Goal: Task Accomplishment & Management: Complete application form

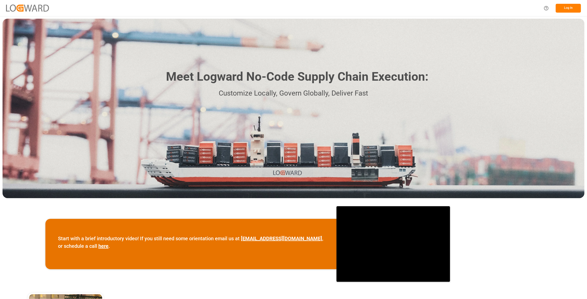
click at [564, 4] on button "Log In" at bounding box center [568, 8] width 25 height 9
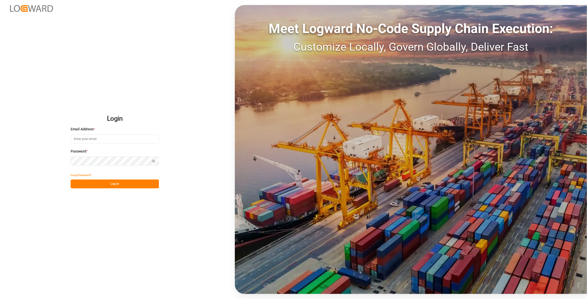
type input "[EMAIL_ADDRESS][DOMAIN_NAME]"
click at [143, 182] on button "Log In" at bounding box center [115, 184] width 88 height 9
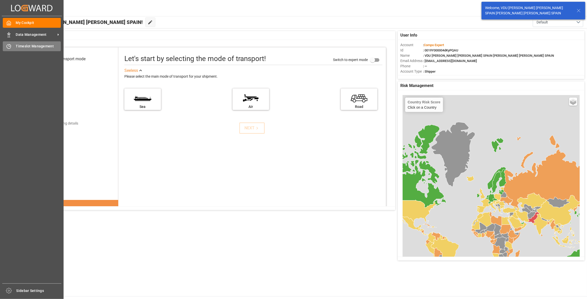
click at [7, 43] on div "Timeslot Management Timeslot Management" at bounding box center [32, 46] width 58 height 10
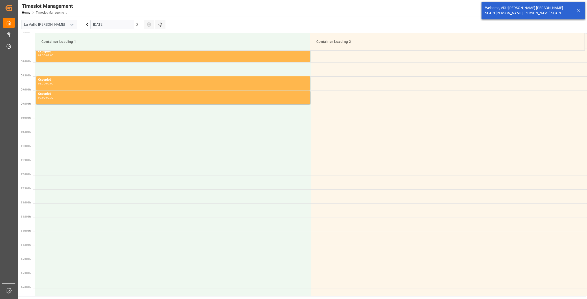
scroll to position [223, 0]
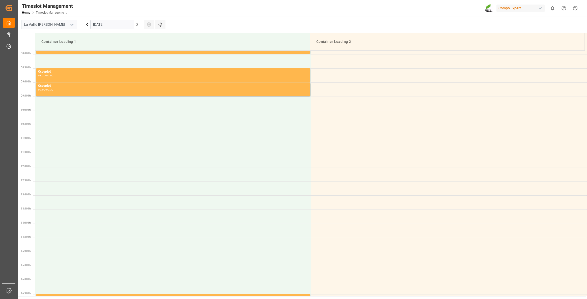
click at [111, 21] on input "[DATE]" at bounding box center [112, 25] width 44 height 10
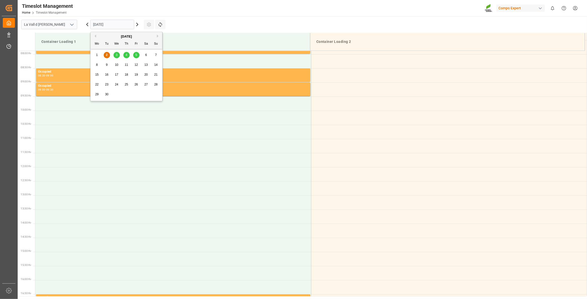
click at [126, 65] on span "11" at bounding box center [126, 65] width 3 height 4
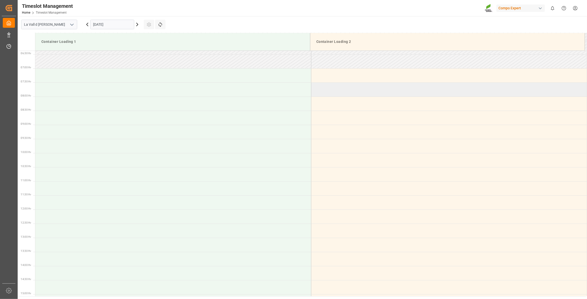
scroll to position [177, 0]
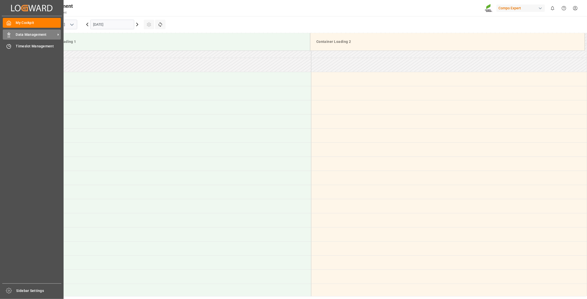
click at [36, 33] on span "Data Management" at bounding box center [36, 34] width 40 height 5
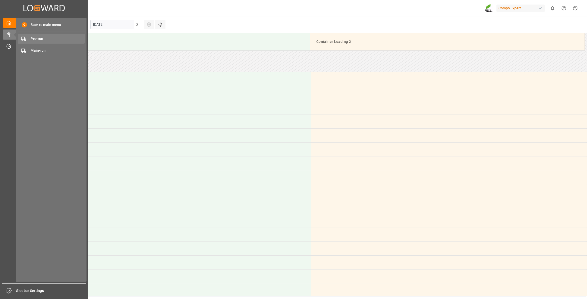
click at [55, 38] on span "Pre-run" at bounding box center [58, 38] width 54 height 5
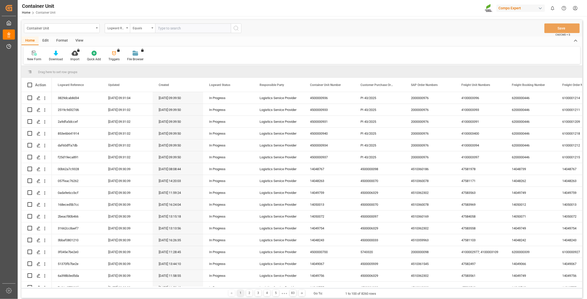
click at [185, 24] on input "text" at bounding box center [193, 28] width 76 height 10
click at [128, 25] on div "Logward Reference" at bounding box center [117, 28] width 25 height 10
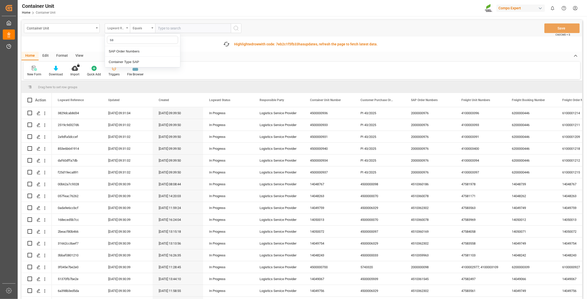
type input "sap"
click at [141, 51] on div "SAP Order Numbers" at bounding box center [142, 51] width 75 height 11
click at [170, 32] on input "text" at bounding box center [193, 28] width 76 height 10
paste input "4510361488"
type input "4510361488;"
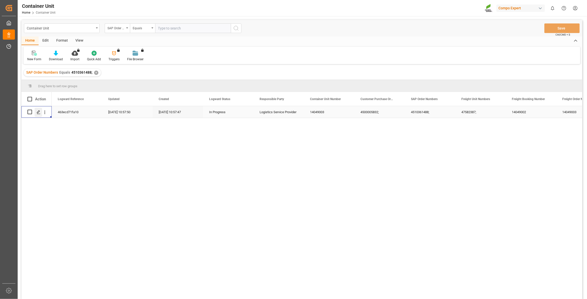
click at [38, 112] on icon "Press SPACE to select this row." at bounding box center [39, 112] width 4 height 4
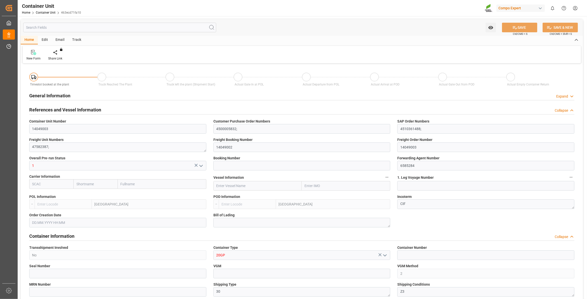
type input "ESVLC"
type input "TWKHH"
type input "0"
type input "20"
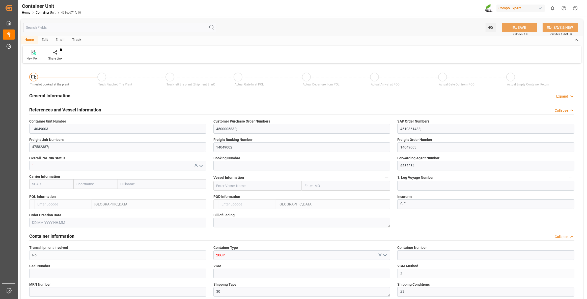
type input "24576"
type input "[DATE] 10:48"
type input "[DATE]"
click at [62, 56] on div "Create Timeslot" at bounding box center [58, 58] width 21 height 5
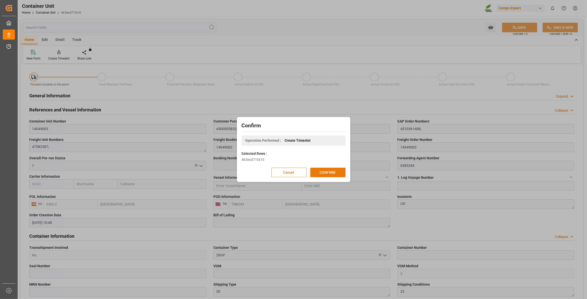
click at [332, 177] on div "Confirm Operation Performed : Create Timeslot Selected Rows : 463ecd71fa10 Canc…" at bounding box center [293, 149] width 111 height 63
click at [329, 173] on button "CONFIRM" at bounding box center [327, 173] width 35 height 10
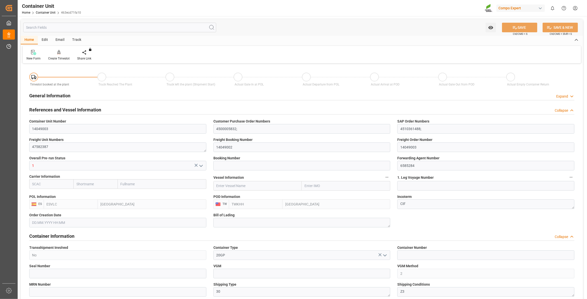
type input "ESVLC"
type input "TWKHH"
type input "6"
type input "0"
type input "6"
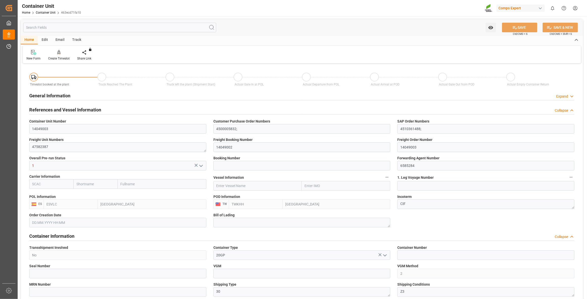
type input "0"
type input "20"
type input "24576"
type input "[DATE] 10:48"
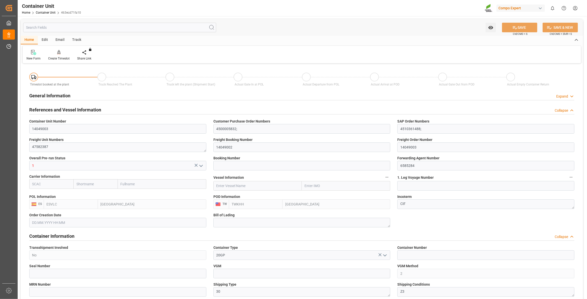
type input "[DATE]"
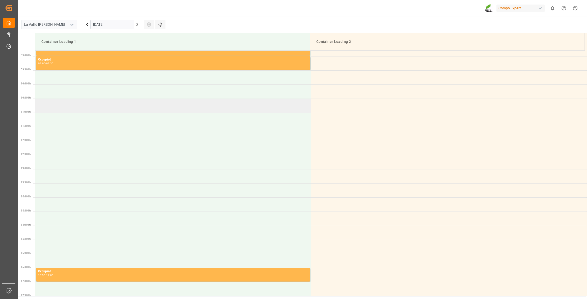
scroll to position [251, 0]
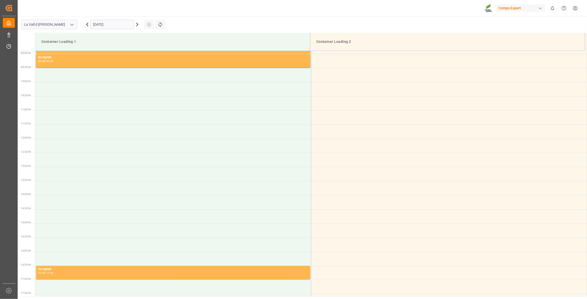
click at [115, 24] on input "[DATE]" at bounding box center [112, 25] width 44 height 10
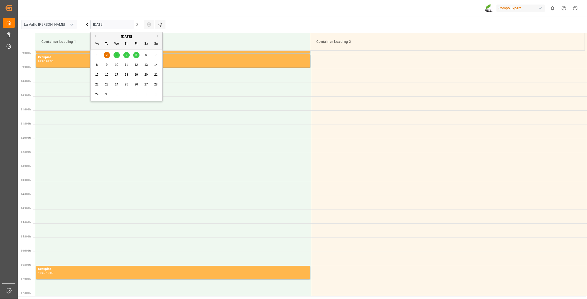
click at [123, 64] on div "11" at bounding box center [126, 65] width 6 height 6
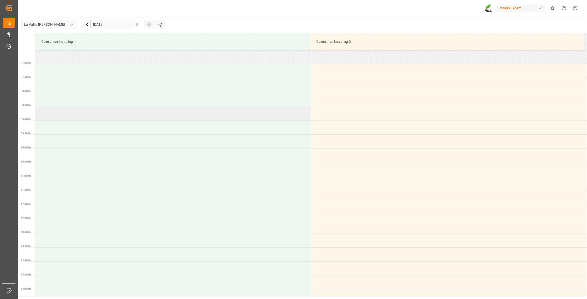
scroll to position [182, 0]
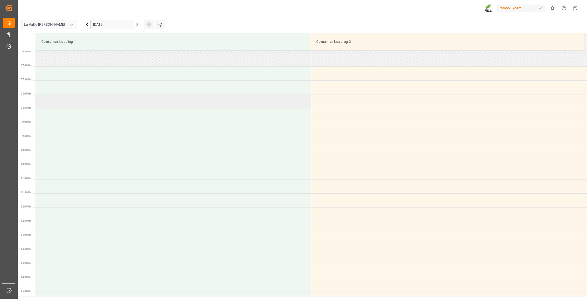
click at [50, 100] on td at bounding box center [173, 102] width 276 height 14
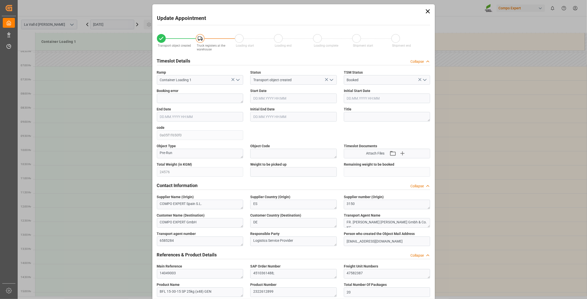
type input "11.09.2025 08:00"
type input "11.09.2025 08:30"
type input "[DATE] 10:48"
type input "[DATE] 07:31"
click at [141, 169] on div "Update Appointment Transport object created Truck registers at the warehouse Lo…" at bounding box center [293, 149] width 587 height 299
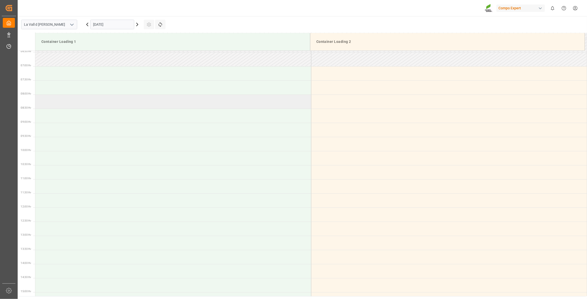
click at [59, 104] on td at bounding box center [173, 102] width 276 height 14
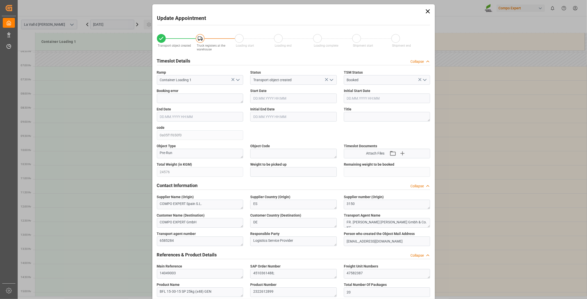
type input "11.09.2025 08:00"
type input "11.09.2025 08:30"
type input "[DATE] 10:48"
type input "[DATE] 07:31"
click at [273, 172] on input "text" at bounding box center [293, 172] width 87 height 10
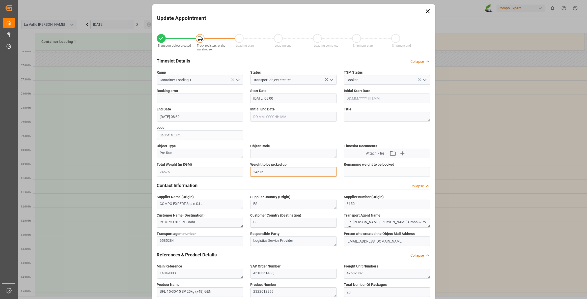
type input "24576"
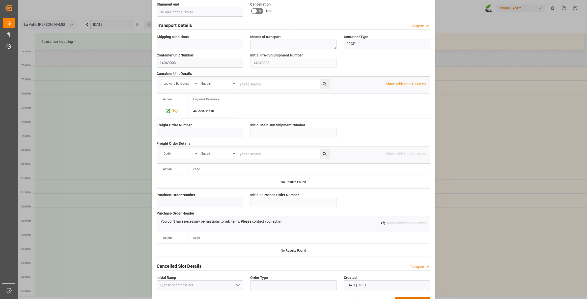
scroll to position [366, 0]
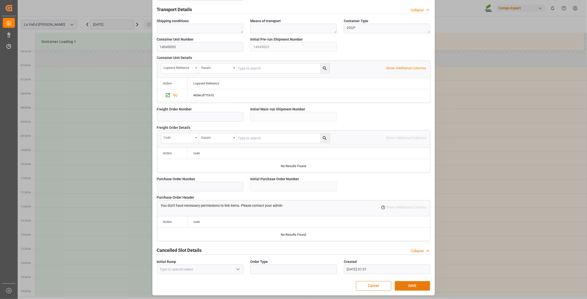
click at [417, 289] on button "SAVE" at bounding box center [412, 286] width 35 height 10
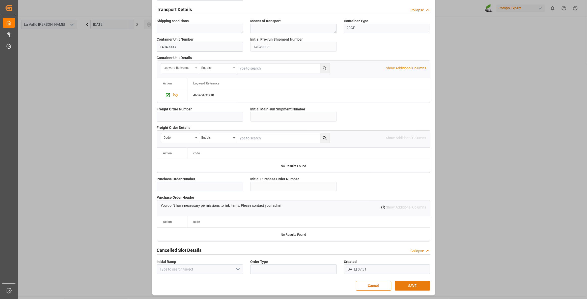
click at [419, 284] on button "SAVE" at bounding box center [412, 286] width 35 height 10
